Goal: Transaction & Acquisition: Purchase product/service

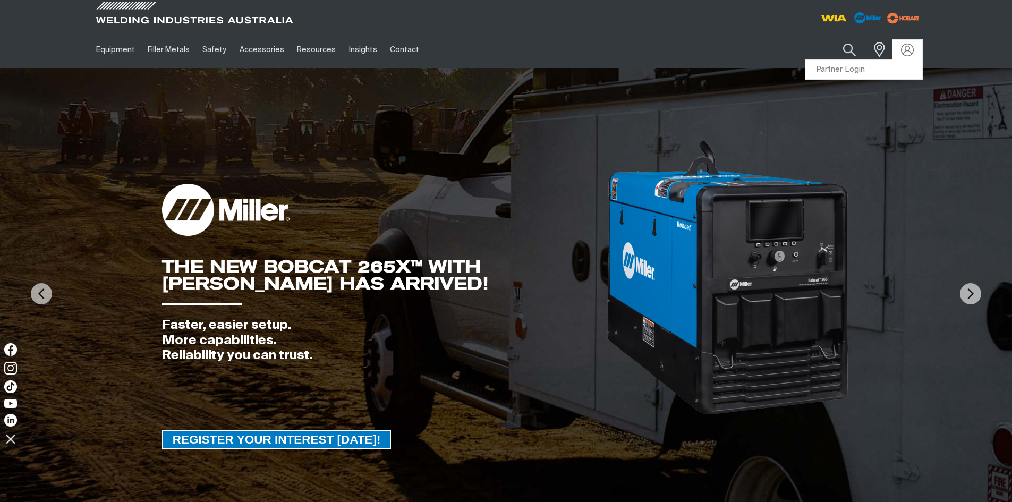
click at [903, 56] on div at bounding box center [907, 50] width 30 height 20
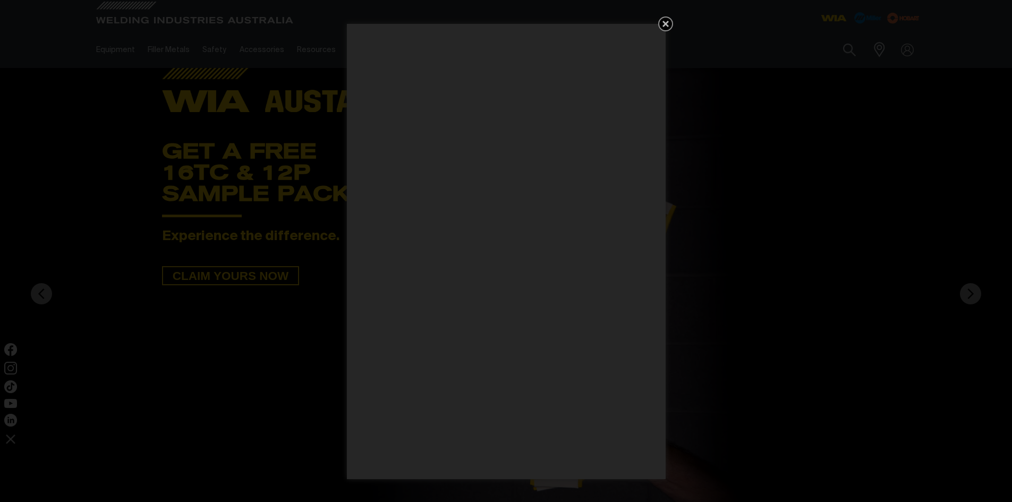
click at [667, 23] on icon "Get 5 WIA Welding Guides Free!" at bounding box center [665, 24] width 6 height 6
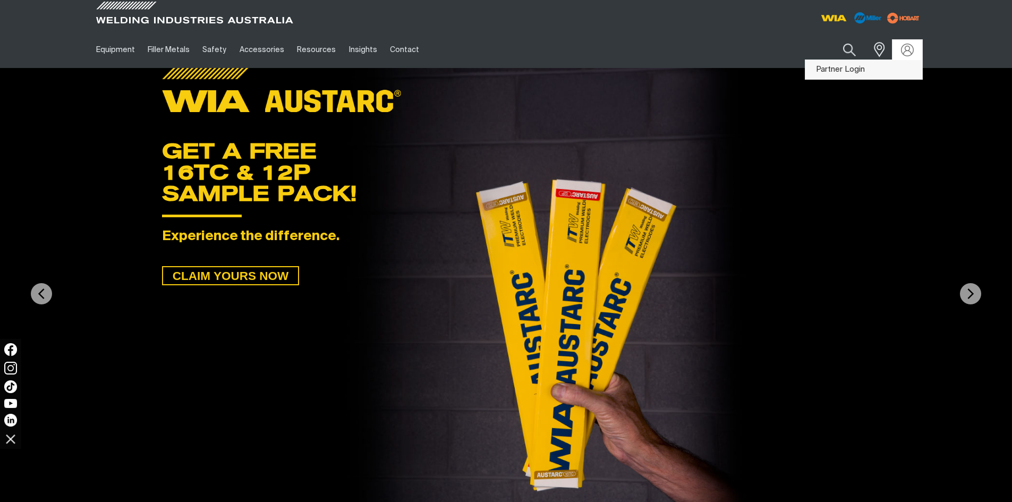
click at [841, 67] on link "Partner Login" at bounding box center [863, 70] width 117 height 20
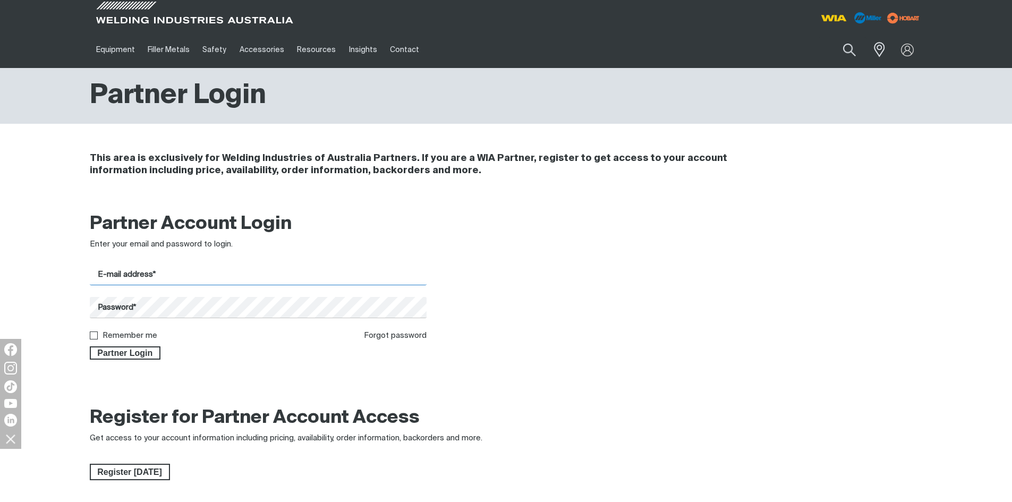
click at [378, 271] on input "E-mail address*" at bounding box center [258, 274] width 337 height 21
type input "[PERSON_NAME][EMAIL_ADDRESS][DOMAIN_NAME]"
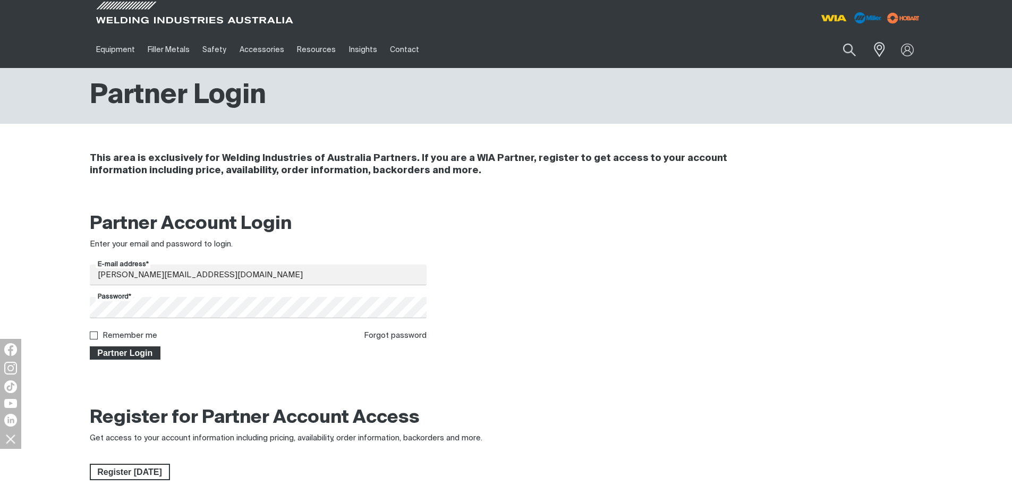
click at [139, 353] on span "Partner Login" at bounding box center [125, 353] width 69 height 14
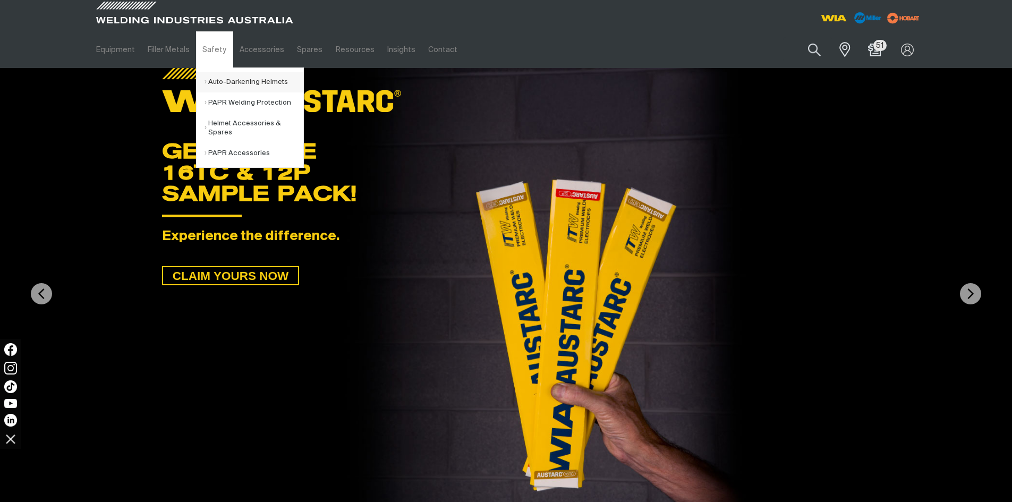
click at [247, 81] on link "Auto-Darkening Helmets" at bounding box center [253, 82] width 99 height 21
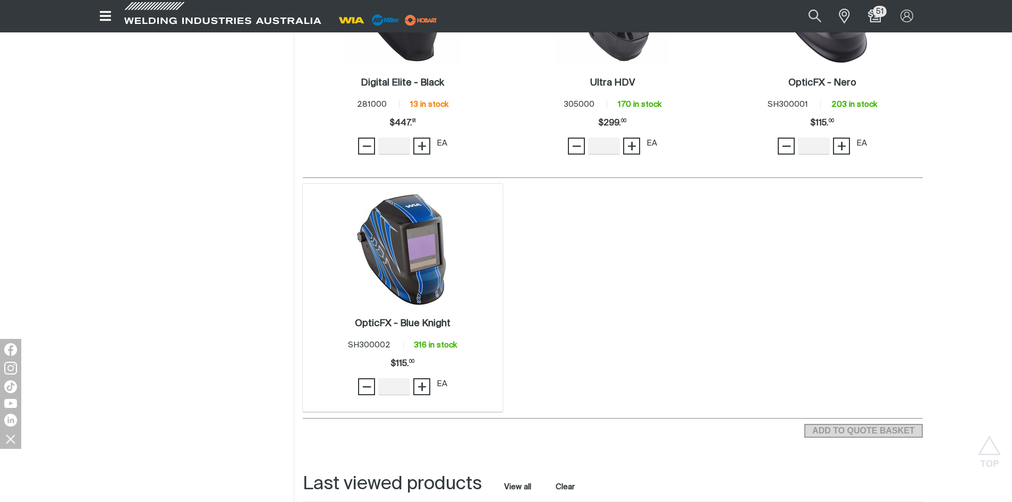
scroll to position [903, 0]
click at [398, 304] on img at bounding box center [403, 248] width 114 height 114
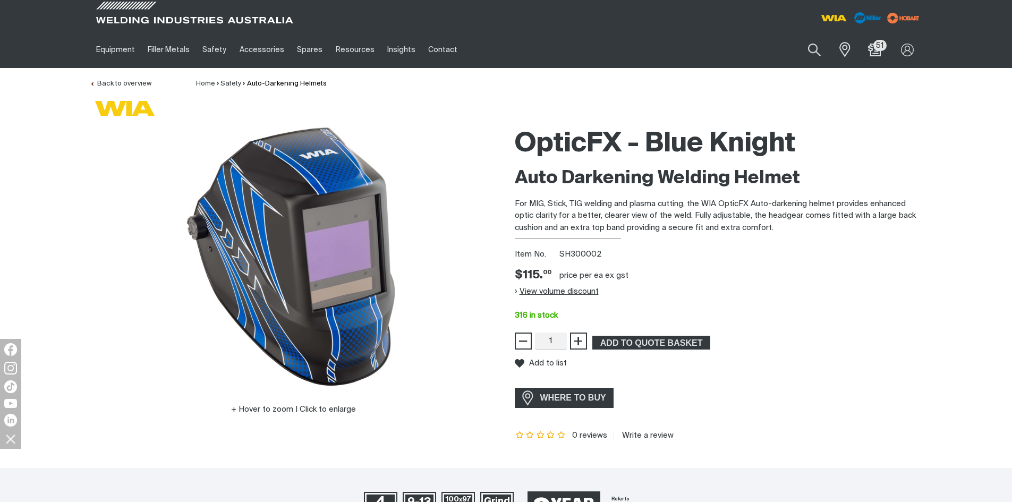
click at [550, 289] on button "View volume discount" at bounding box center [557, 291] width 84 height 17
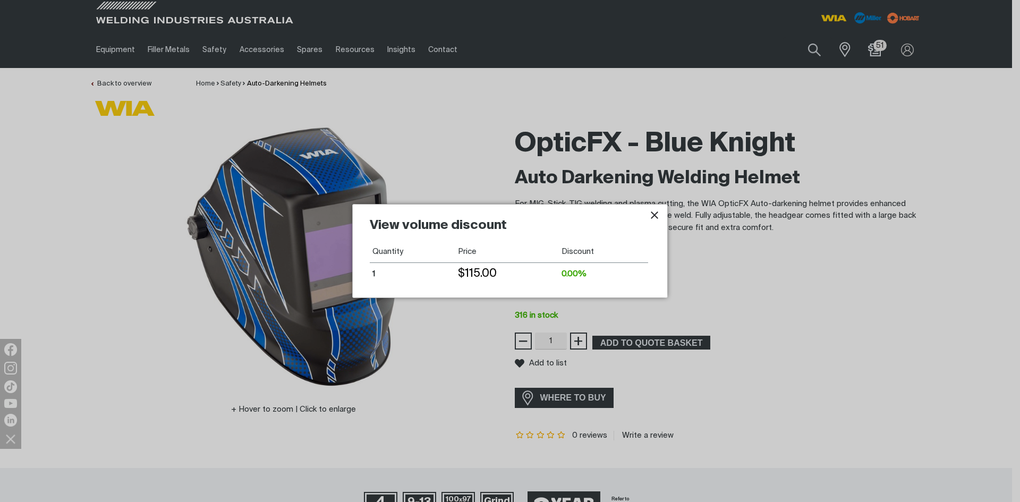
click at [654, 220] on icon "Close pop-up overlay" at bounding box center [654, 215] width 13 height 13
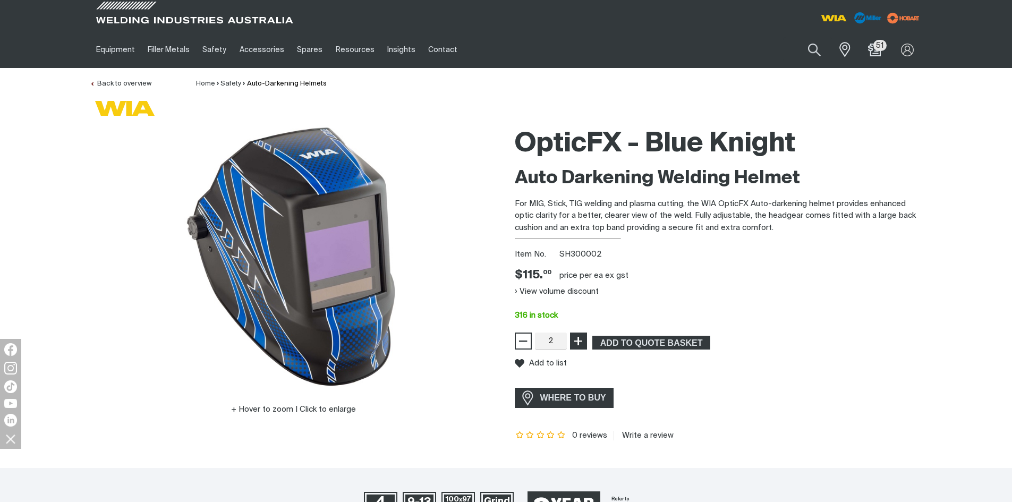
click at [575, 342] on span "+" at bounding box center [578, 341] width 10 height 18
click at [557, 293] on button "View volume discount" at bounding box center [557, 291] width 84 height 17
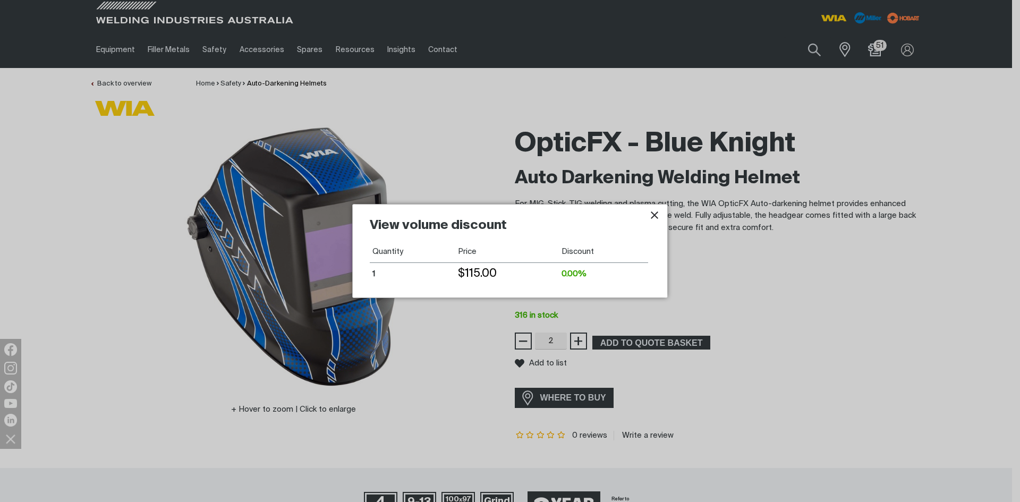
click at [654, 216] on icon "Close pop-up overlay" at bounding box center [654, 214] width 7 height 7
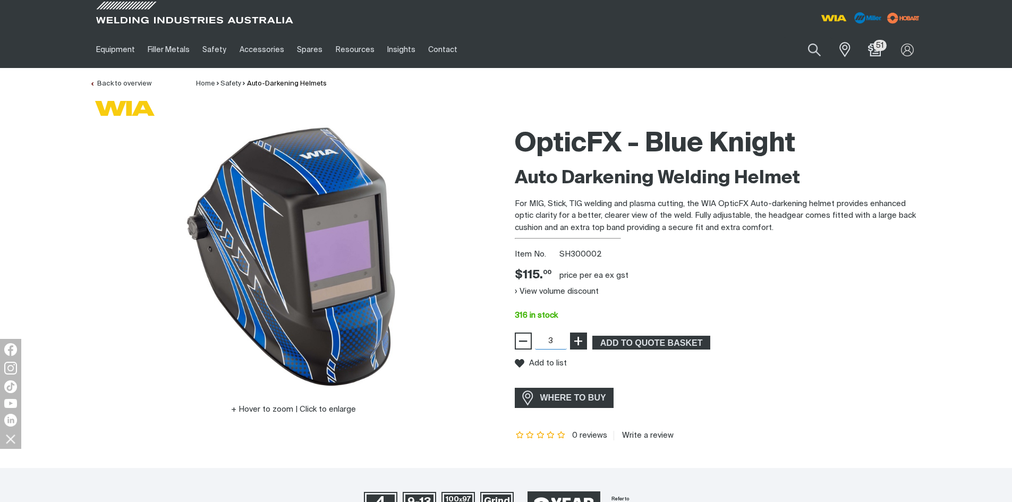
click at [574, 341] on span "+" at bounding box center [578, 341] width 10 height 18
click at [520, 345] on span "−" at bounding box center [523, 341] width 10 height 18
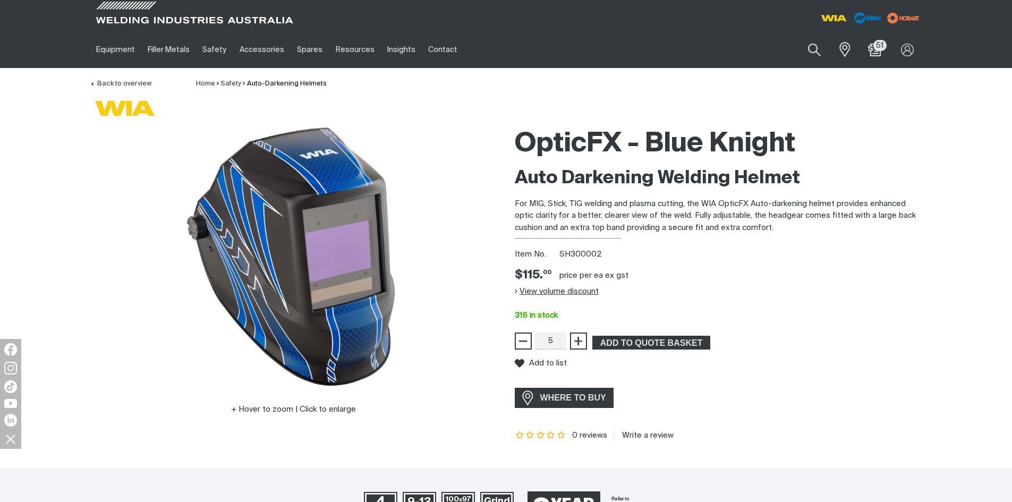
click at [561, 290] on button "View volume discount" at bounding box center [557, 291] width 84 height 17
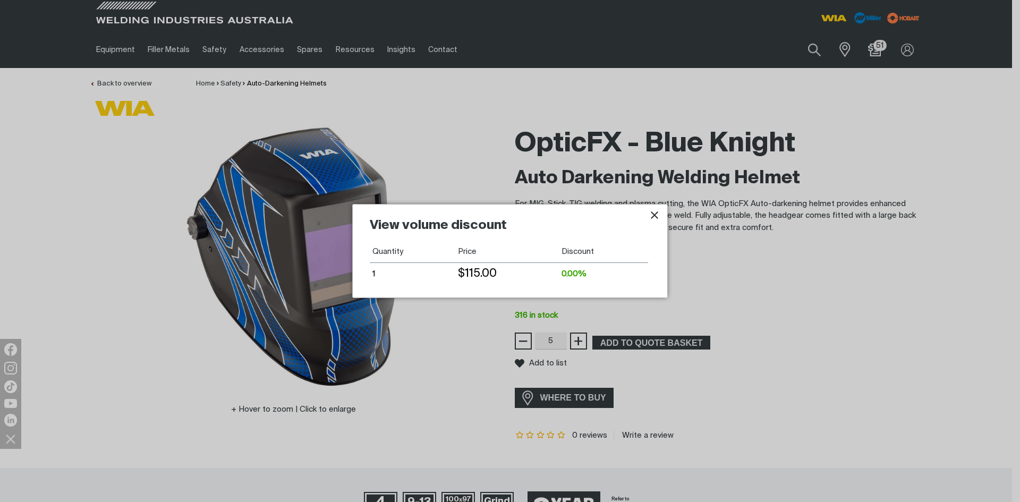
click at [656, 219] on icon "Close pop-up overlay" at bounding box center [654, 215] width 13 height 13
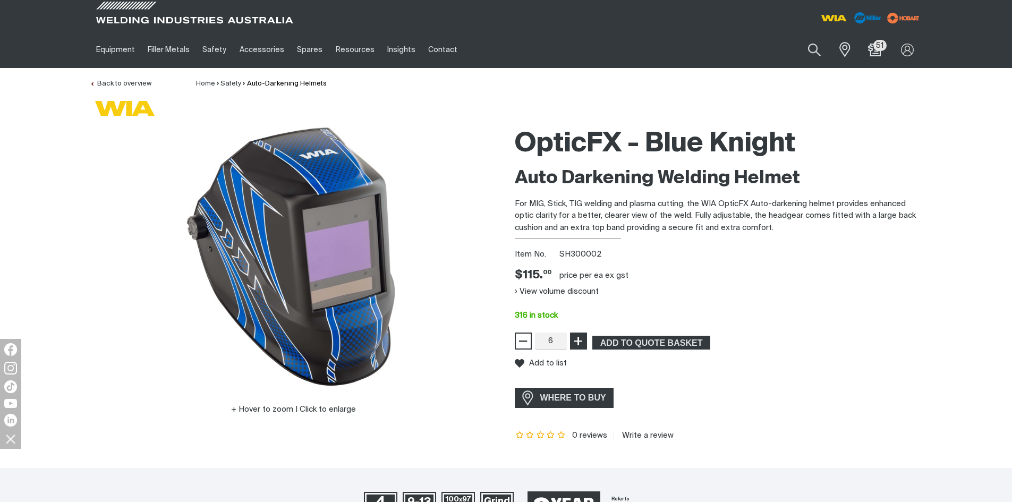
click at [579, 346] on span "+" at bounding box center [578, 341] width 10 height 18
click at [564, 293] on button "View volume discount" at bounding box center [557, 291] width 84 height 17
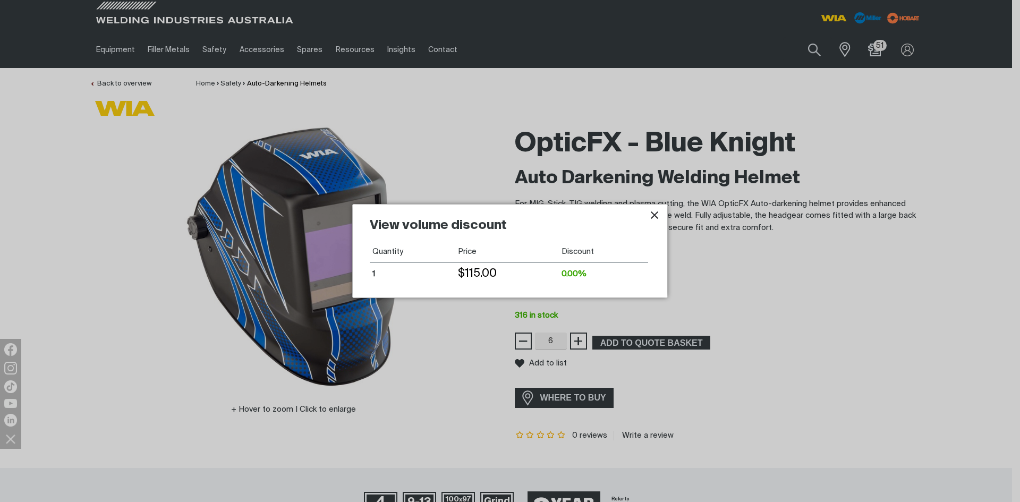
click at [580, 339] on div at bounding box center [510, 251] width 1020 height 502
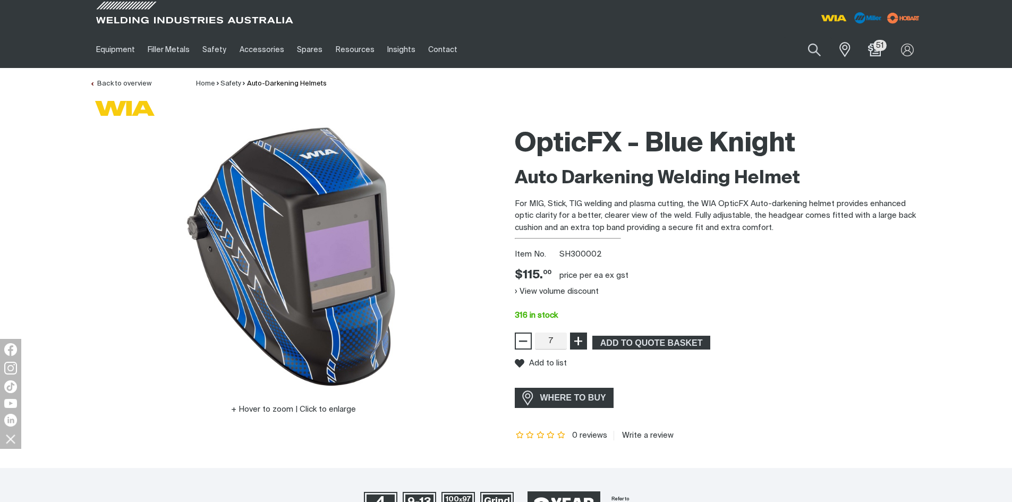
click at [577, 335] on span "+" at bounding box center [578, 341] width 10 height 18
type input "10"
click at [577, 335] on span "+" at bounding box center [578, 341] width 10 height 18
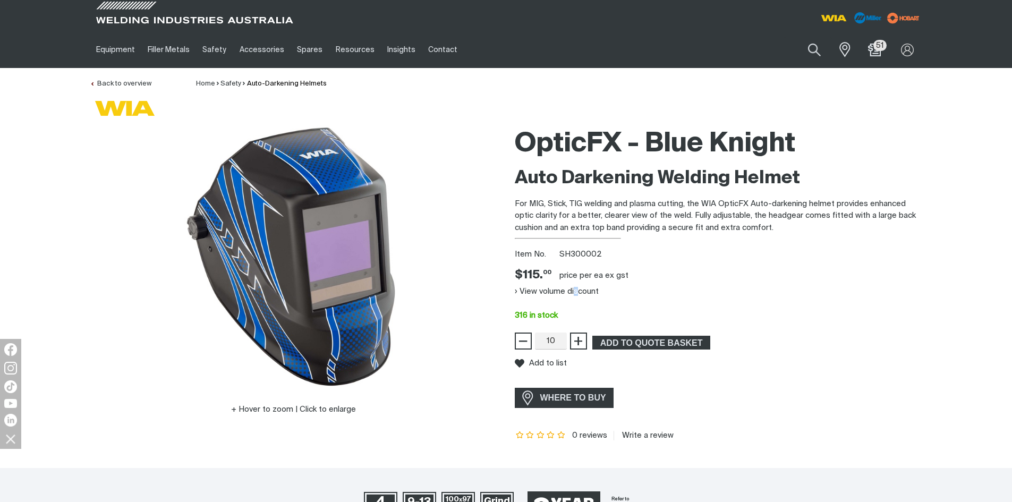
click at [576, 290] on button "View volume discount" at bounding box center [557, 291] width 84 height 17
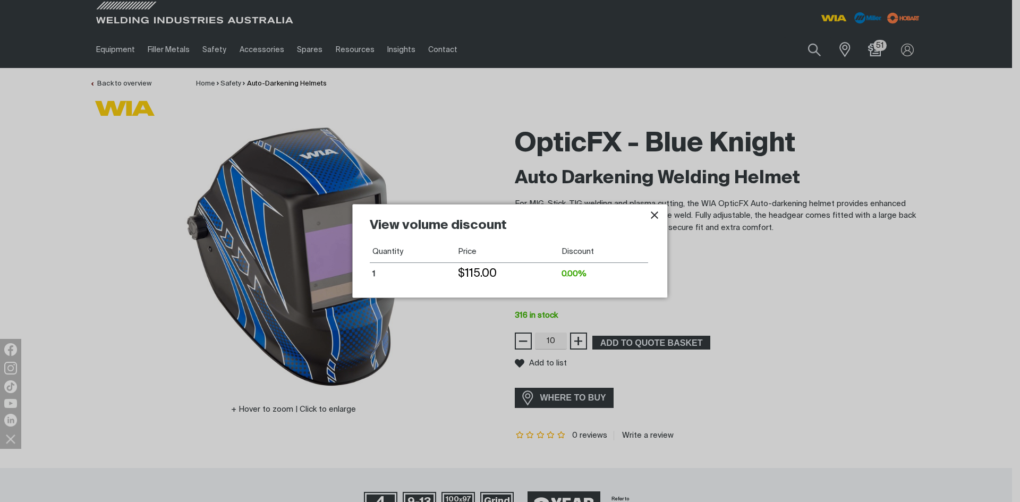
click at [654, 217] on icon "Close pop-up overlay" at bounding box center [654, 215] width 13 height 13
